Goal: Task Accomplishment & Management: Use online tool/utility

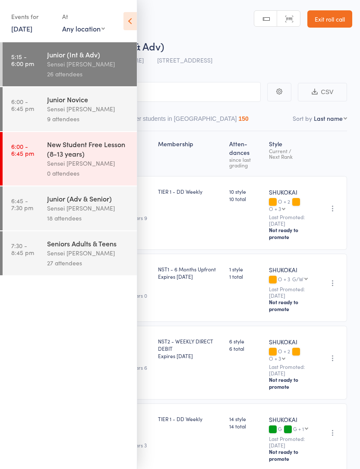
click at [103, 114] on div "Sensei [PERSON_NAME]" at bounding box center [88, 109] width 82 height 10
click at [132, 18] on icon at bounding box center [129, 21] width 13 height 18
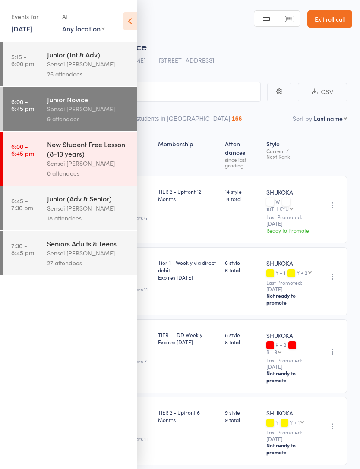
click at [136, 16] on icon at bounding box center [129, 21] width 13 height 18
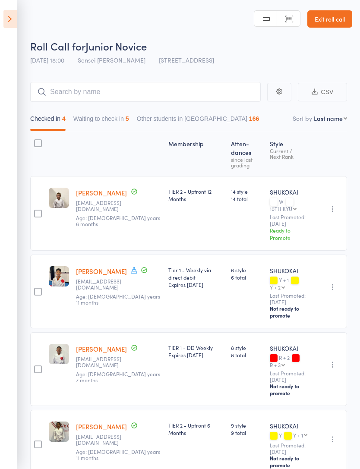
click at [103, 122] on button "Waiting to check in 5" at bounding box center [101, 121] width 56 height 20
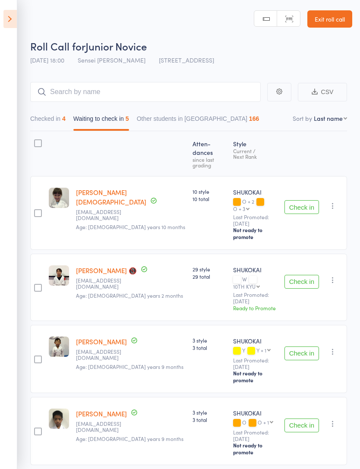
scroll to position [25, 0]
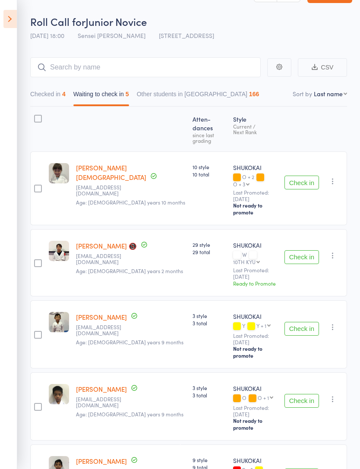
click at [43, 103] on button "Checked in 4" at bounding box center [47, 96] width 35 height 20
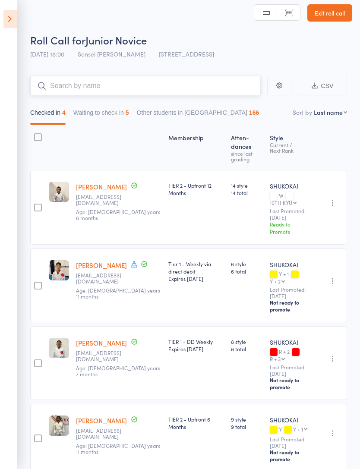
click at [212, 83] on input "search" at bounding box center [145, 86] width 230 height 20
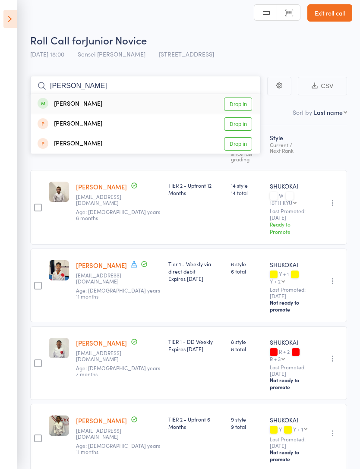
type input "[PERSON_NAME]"
click at [243, 104] on link "Drop in" at bounding box center [238, 103] width 28 height 13
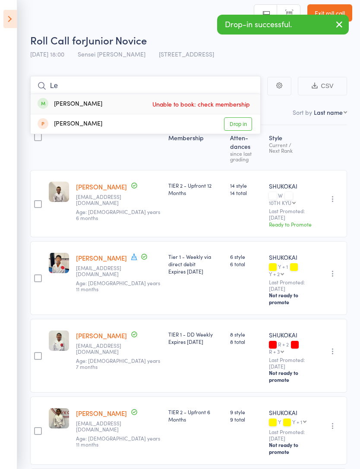
type input "L"
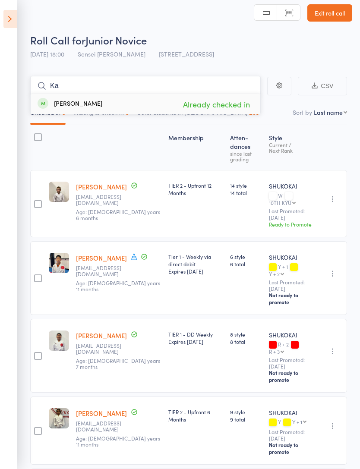
type input "K"
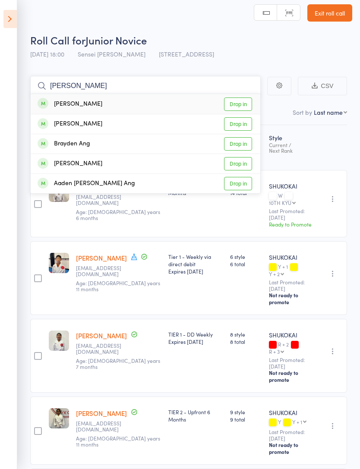
type input "[PERSON_NAME]"
click at [242, 107] on link "Drop in" at bounding box center [238, 103] width 28 height 13
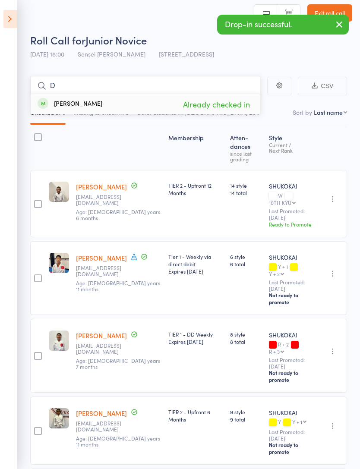
type input "D"
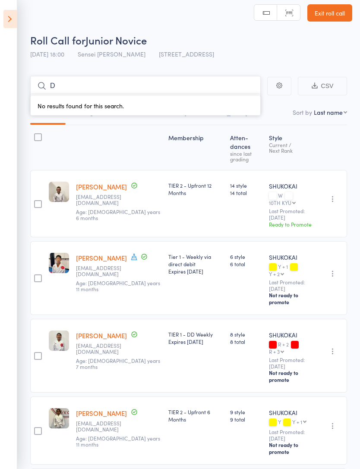
click at [182, 78] on input "D" at bounding box center [145, 86] width 230 height 20
click at [134, 83] on input "D" at bounding box center [145, 86] width 230 height 20
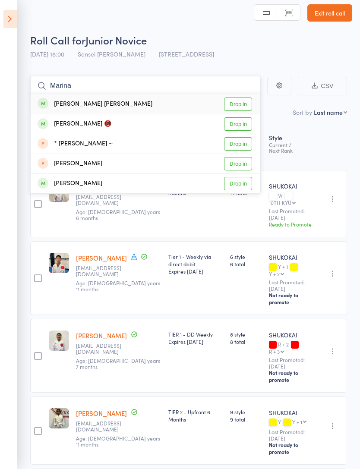
type input "Marina"
click at [243, 106] on link "Drop in" at bounding box center [238, 103] width 28 height 13
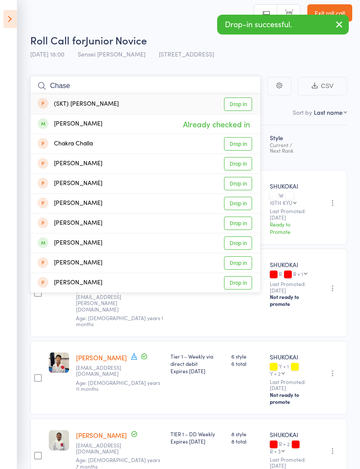
type input "Chase"
click at [198, 53] on span "[STREET_ADDRESS]" at bounding box center [186, 54] width 55 height 9
